Goal: Use online tool/utility: Utilize a website feature to perform a specific function

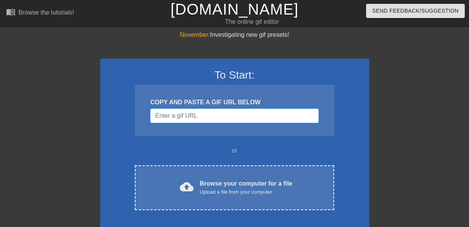
click at [182, 116] on input "Username" at bounding box center [234, 116] width 168 height 15
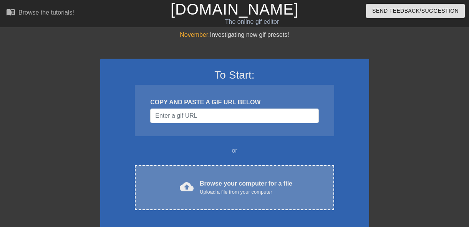
click at [222, 180] on div "Browse your computer for a file Upload a file from your computer" at bounding box center [246, 187] width 92 height 17
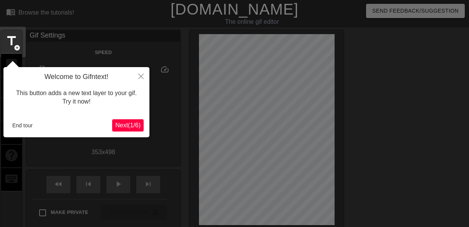
scroll to position [19, 0]
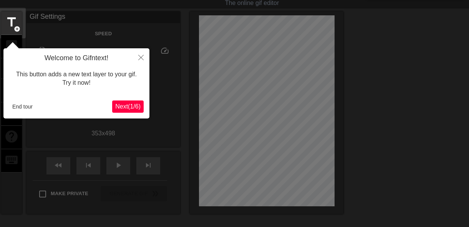
click at [120, 104] on span "Next ( 1 / 6 )" at bounding box center [127, 106] width 25 height 7
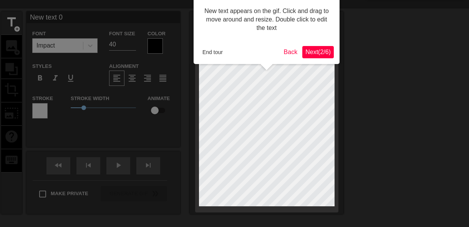
scroll to position [0, 0]
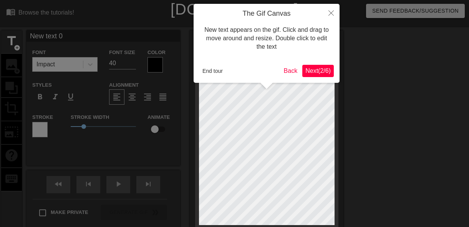
click at [319, 68] on span "Next ( 2 / 6 )" at bounding box center [317, 71] width 25 height 7
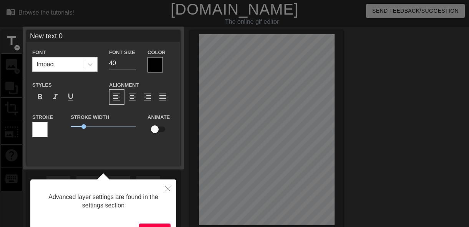
scroll to position [19, 0]
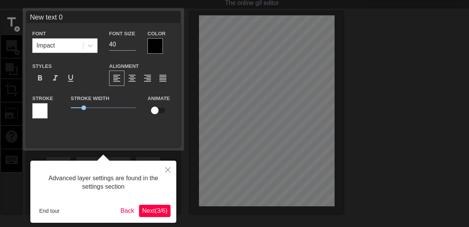
click at [156, 212] on span "Next ( 3 / 6 )" at bounding box center [154, 211] width 25 height 7
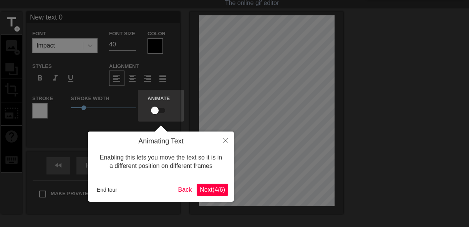
scroll to position [0, 0]
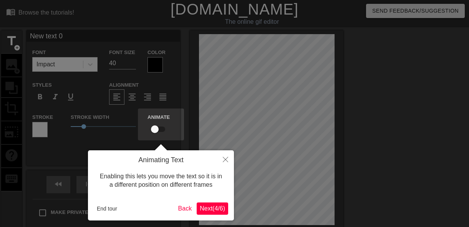
click at [209, 207] on span "Next ( 4 / 6 )" at bounding box center [212, 208] width 25 height 7
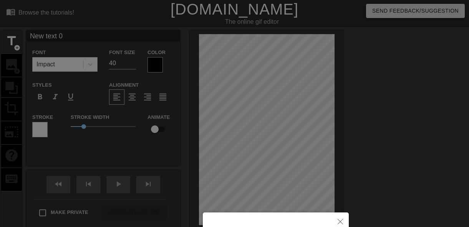
scroll to position [86, 0]
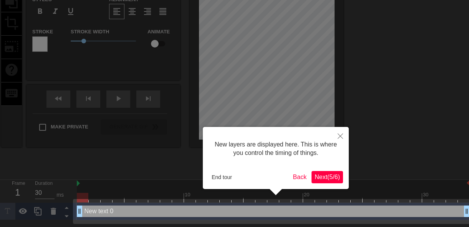
click at [324, 175] on span "Next ( 5 / 6 )" at bounding box center [326, 177] width 25 height 7
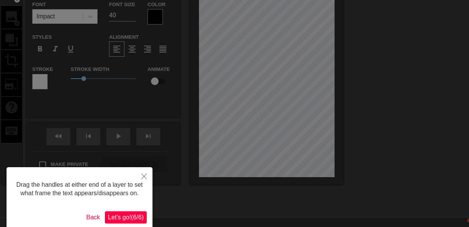
scroll to position [0, 0]
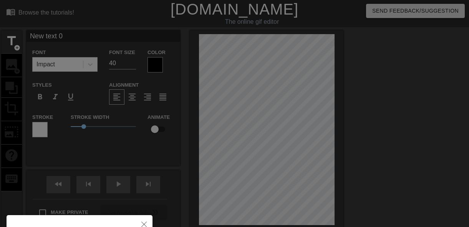
click at [276, 126] on div at bounding box center [234, 155] width 469 height 310
drag, startPoint x: 263, startPoint y: 129, endPoint x: 246, endPoint y: 132, distance: 17.6
click at [246, 132] on div at bounding box center [234, 155] width 469 height 310
click at [244, 130] on div at bounding box center [234, 155] width 469 height 310
click at [243, 130] on div at bounding box center [234, 155] width 469 height 310
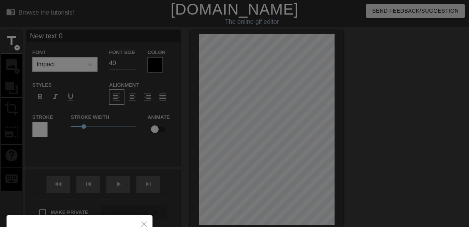
drag, startPoint x: 244, startPoint y: 128, endPoint x: 247, endPoint y: 113, distance: 15.4
click at [247, 113] on div at bounding box center [234, 155] width 469 height 310
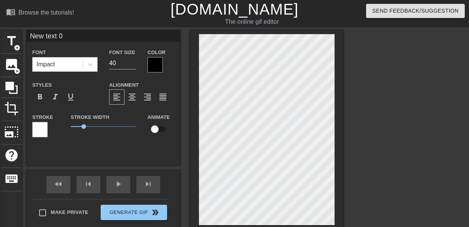
scroll to position [1, 1]
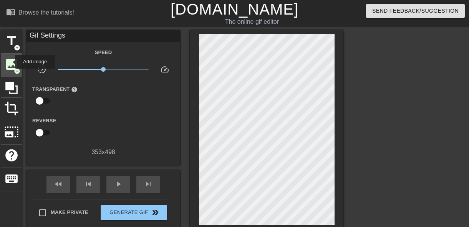
click at [10, 62] on span "image" at bounding box center [11, 64] width 15 height 15
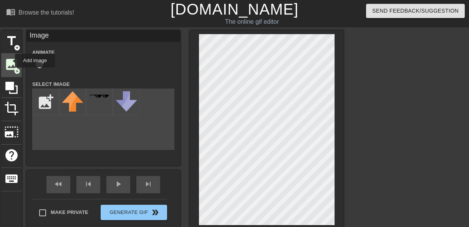
click at [10, 61] on span "image" at bounding box center [11, 64] width 15 height 15
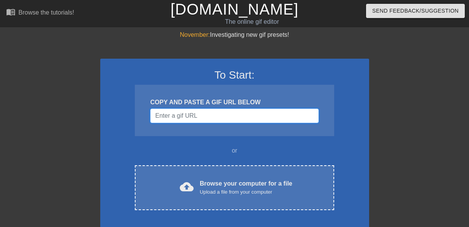
click at [165, 114] on input "Username" at bounding box center [234, 116] width 168 height 15
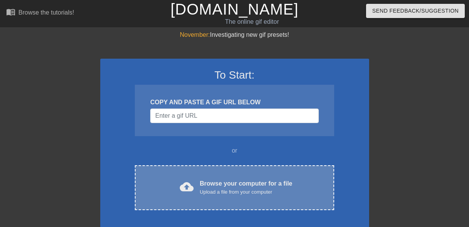
click at [191, 177] on div "cloud_upload Browse your computer for a file Upload a file from your computer C…" at bounding box center [234, 187] width 199 height 45
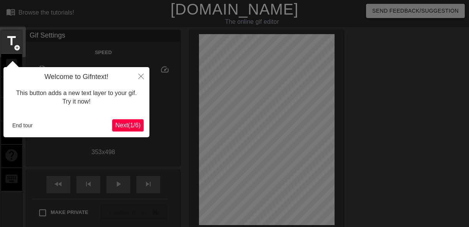
click at [117, 126] on span "Next ( 1 / 6 )" at bounding box center [127, 125] width 25 height 7
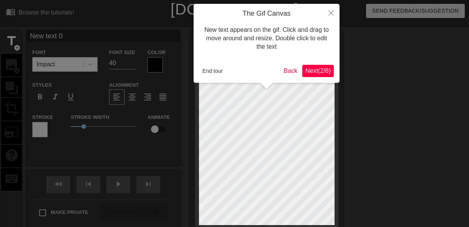
click at [318, 68] on span "Next ( 2 / 6 )" at bounding box center [317, 71] width 25 height 7
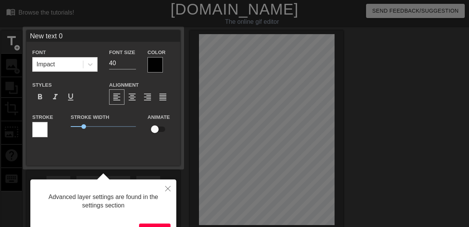
scroll to position [19, 0]
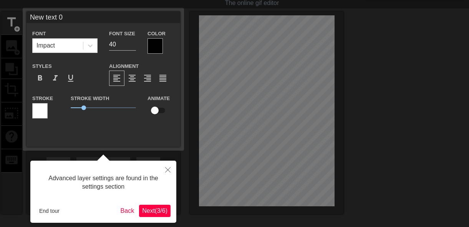
click at [318, 67] on div at bounding box center [234, 134] width 469 height 307
click at [147, 212] on span "Next ( 3 / 6 )" at bounding box center [154, 211] width 25 height 7
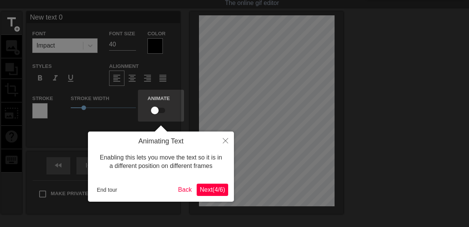
scroll to position [0, 0]
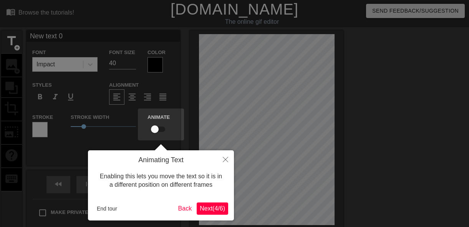
click at [201, 208] on span "Next ( 4 / 6 )" at bounding box center [212, 208] width 25 height 7
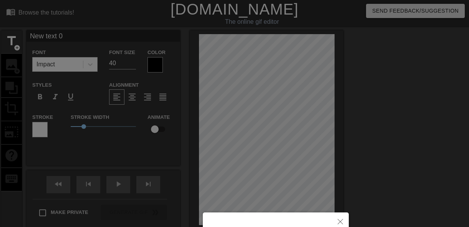
scroll to position [86, 0]
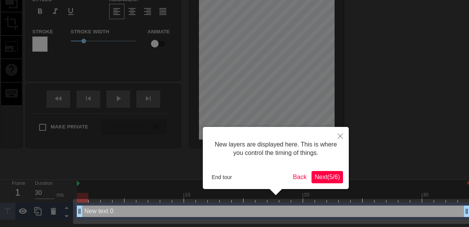
click at [314, 177] on span "Next ( 5 / 6 )" at bounding box center [326, 177] width 25 height 7
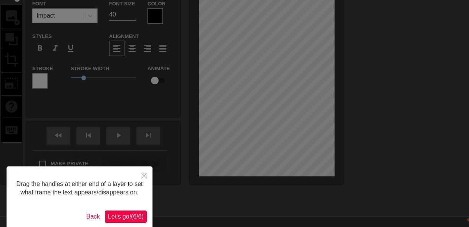
scroll to position [0, 0]
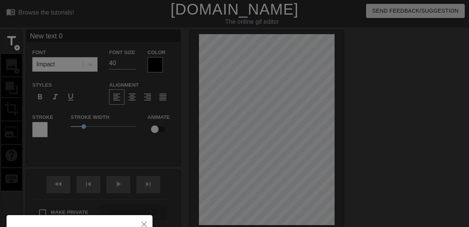
click at [265, 111] on div at bounding box center [234, 155] width 469 height 310
click at [271, 134] on div at bounding box center [234, 155] width 469 height 310
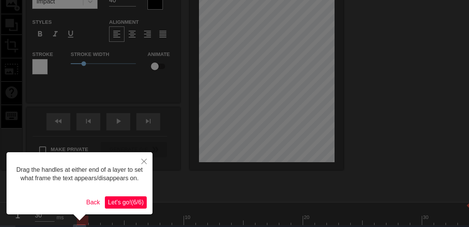
scroll to position [77, 0]
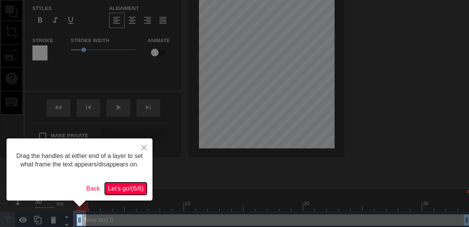
click at [118, 189] on span "Let's go! ( 6 / 6 )" at bounding box center [126, 188] width 36 height 7
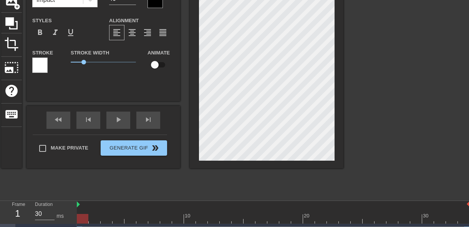
scroll to position [0, 0]
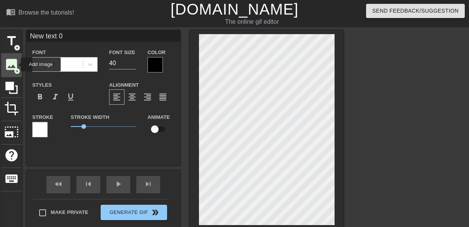
click at [12, 64] on span "image" at bounding box center [11, 64] width 15 height 15
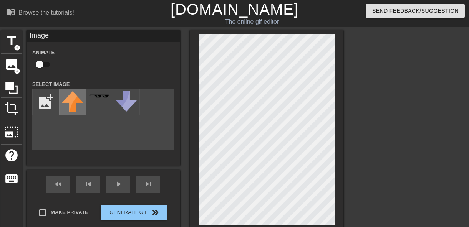
click at [71, 99] on img at bounding box center [72, 101] width 21 height 20
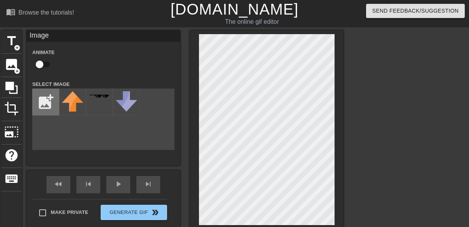
click at [47, 99] on input "file" at bounding box center [46, 102] width 26 height 26
type input "C:\fakepath\00001-СОВА С ПЕЧАТЬЮ-2-1.png"
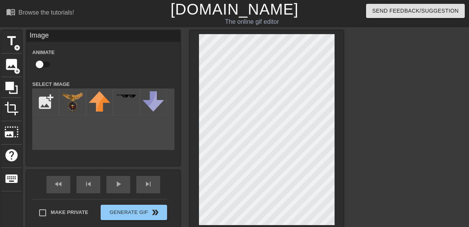
drag, startPoint x: 93, startPoint y: 122, endPoint x: 81, endPoint y: 118, distance: 12.5
click at [81, 118] on div "add_photo_alternate" at bounding box center [103, 119] width 142 height 61
click at [77, 105] on img at bounding box center [72, 101] width 21 height 21
click at [10, 106] on span "crop" at bounding box center [11, 108] width 15 height 15
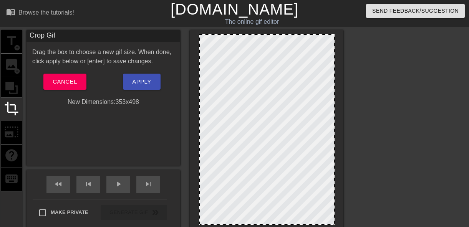
drag, startPoint x: 199, startPoint y: 35, endPoint x: 181, endPoint y: 15, distance: 26.9
click at [181, 15] on div "menu_book Browse the tutorials! Gifntext.com The online gif editor Send Feedbac…" at bounding box center [234, 161] width 469 height 323
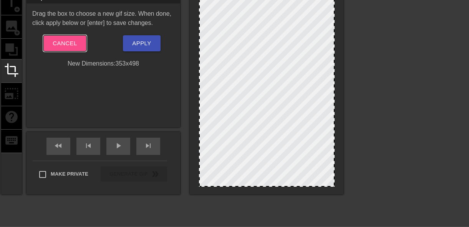
click at [72, 46] on span "Cancel" at bounding box center [65, 43] width 24 height 10
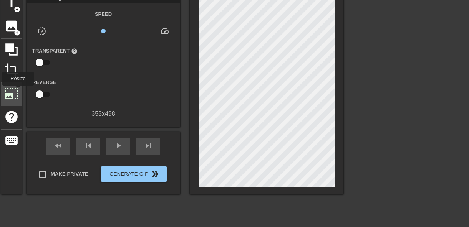
click at [16, 91] on span "photo_size_select_large" at bounding box center [11, 93] width 15 height 15
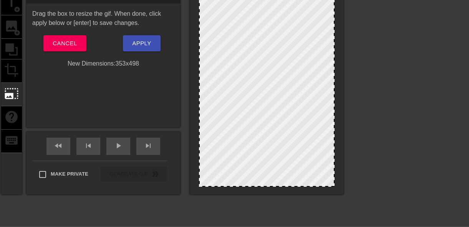
drag, startPoint x: 203, startPoint y: 183, endPoint x: 240, endPoint y: 147, distance: 51.3
click at [216, 204] on div "title add_circle image add_circle crop photo_size_select_large help keyboard Re…" at bounding box center [172, 107] width 342 height 230
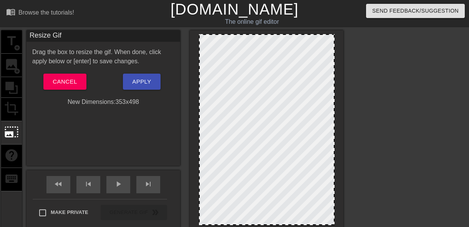
click at [6, 111] on div "title add_circle image add_circle crop photo_size_select_large help keyboard" at bounding box center [11, 131] width 21 height 203
click at [70, 182] on div "fast_rewind skip_previous play_arrow skip_next" at bounding box center [103, 184] width 125 height 29
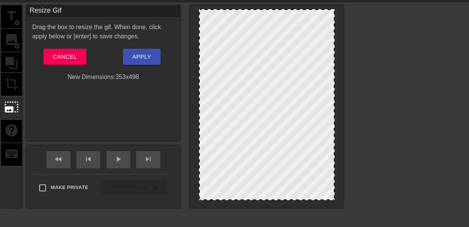
scroll to position [38, 0]
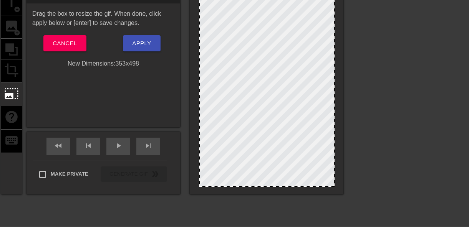
click at [66, 53] on div "Drag the box to resize the gif. When done, click apply below or [enter] to save…" at bounding box center [103, 38] width 142 height 59
click at [64, 49] on button "Cancel" at bounding box center [64, 43] width 43 height 16
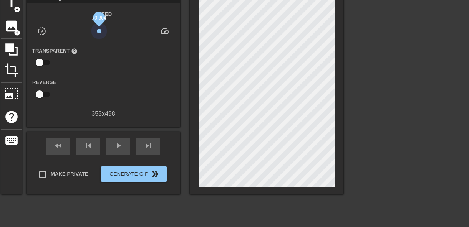
click at [99, 34] on span "x0.804" at bounding box center [103, 30] width 91 height 9
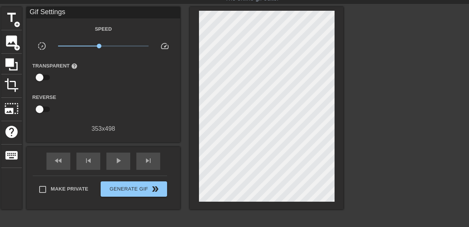
scroll to position [0, 0]
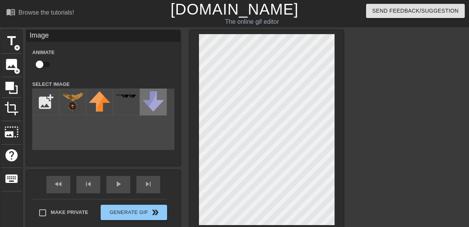
click at [153, 104] on img at bounding box center [152, 101] width 21 height 20
click at [155, 104] on img at bounding box center [152, 101] width 21 height 20
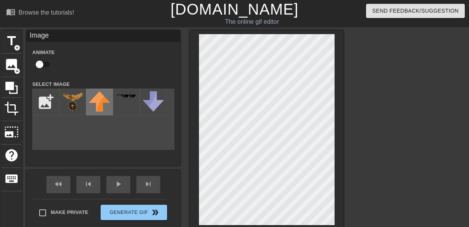
click at [109, 104] on img at bounding box center [99, 101] width 21 height 20
click at [76, 100] on img at bounding box center [72, 101] width 21 height 21
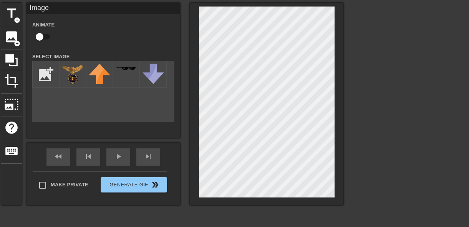
scroll to position [38, 0]
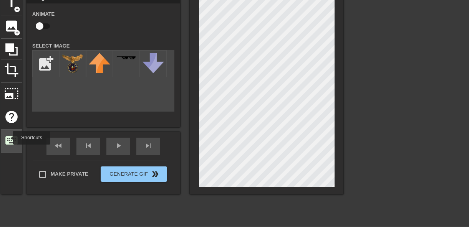
click at [9, 138] on span "keyboard" at bounding box center [11, 140] width 15 height 15
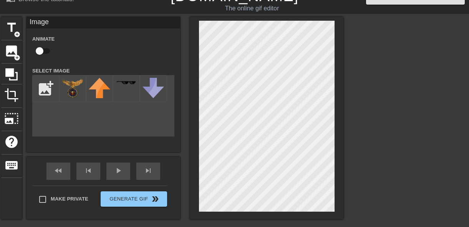
scroll to position [0, 0]
